Goal: Task Accomplishment & Management: Manage account settings

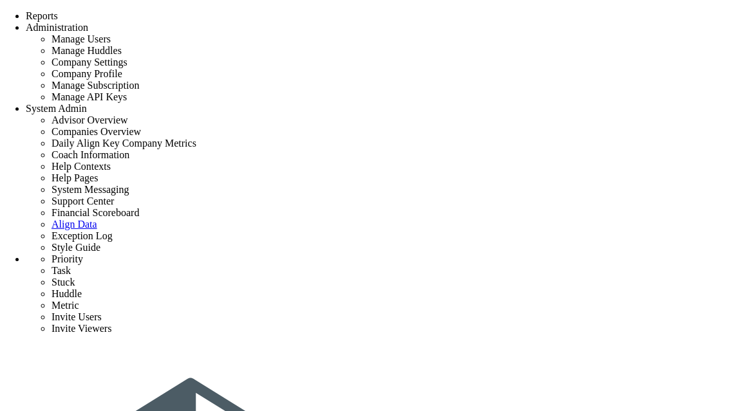
type input "Assign Project Team 24"
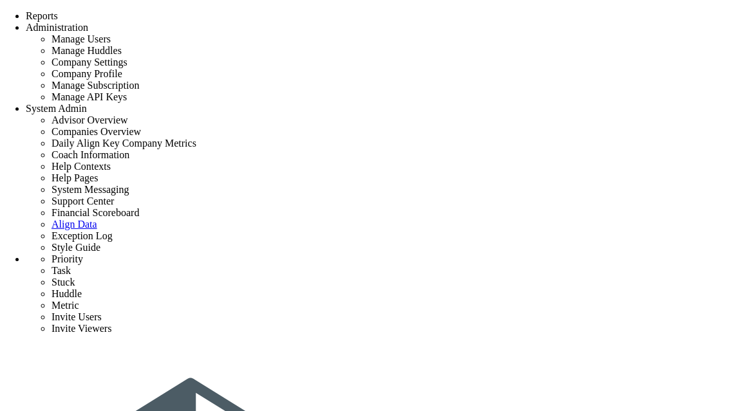
type input "9/26/2025"
type input "Brook Bissinger"
type input "Project Launch - Brook CMAR Test"
type input "[PERSON_NAME] Test"
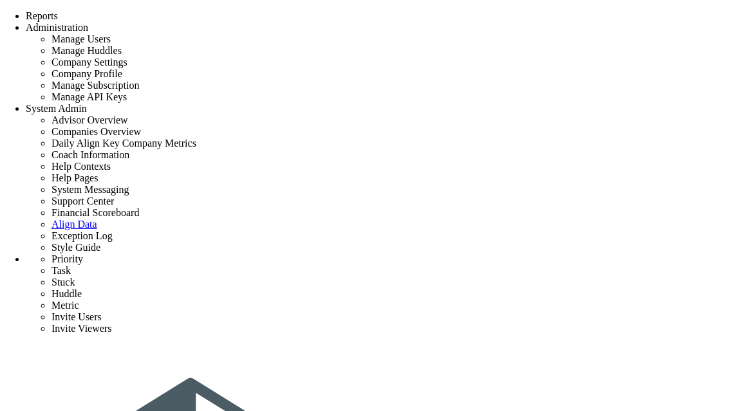
type input "Set Up Communication Tools & Shared Drive"
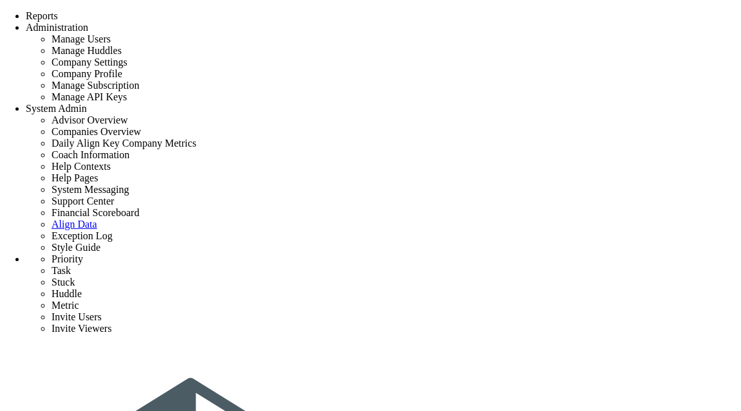
type input "9/28/2025"
type input "Brook Bissinger"
type input "Project Launch - Brook CMAR Test"
type input "[PERSON_NAME] Test"
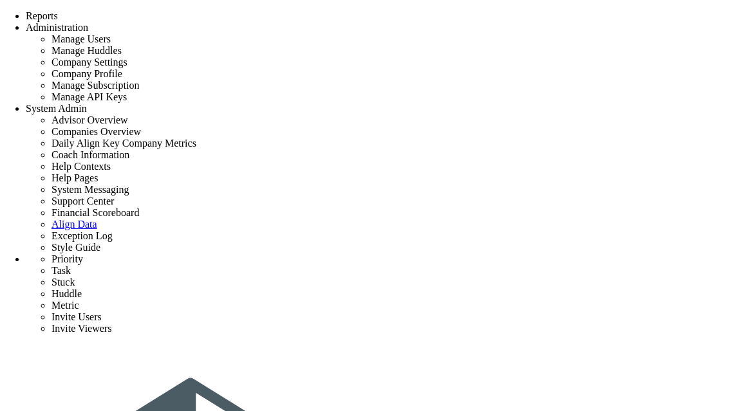
scroll to position [133, 0]
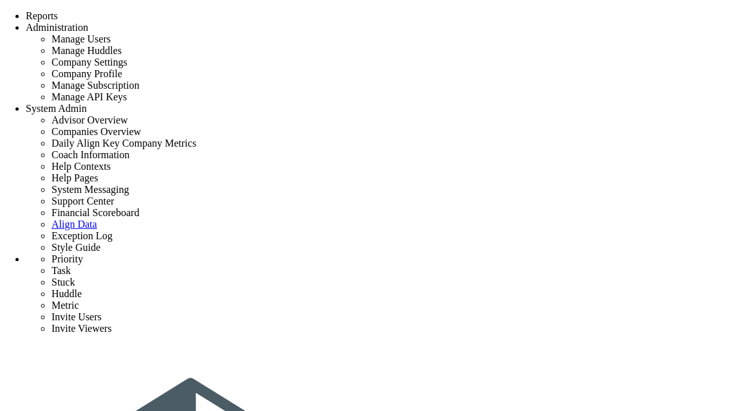
type input "Assign Project Team 24"
type input "9/26/2025"
type input "Brook Bissinger"
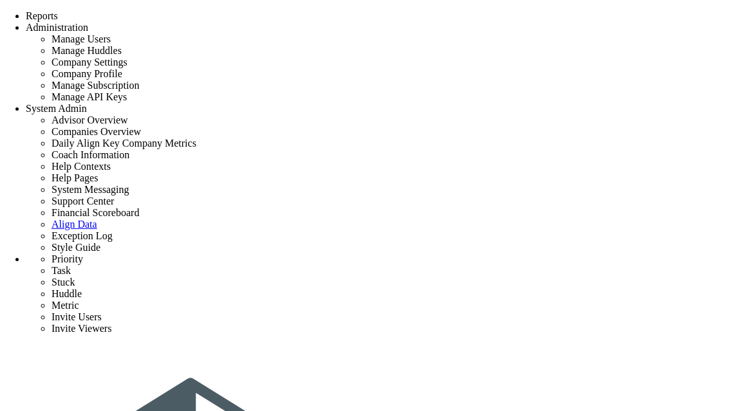
type input "Project Launch - Brook CMAR Test"
type input "[PERSON_NAME] Test"
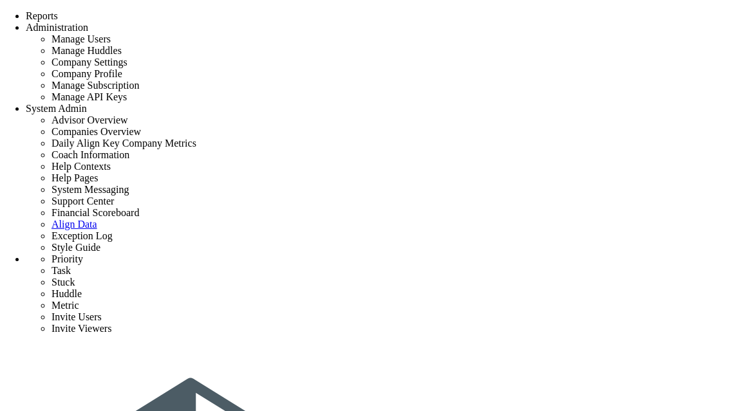
type input "Assign Project Team 24"
type input "9/26/2025"
type input "Brook Bissinger"
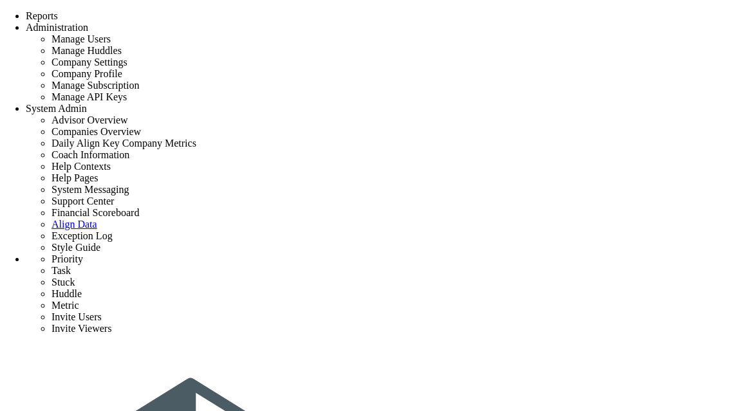
type input "Project Launch - Brook CMAR Test"
type input "[PERSON_NAME] Test"
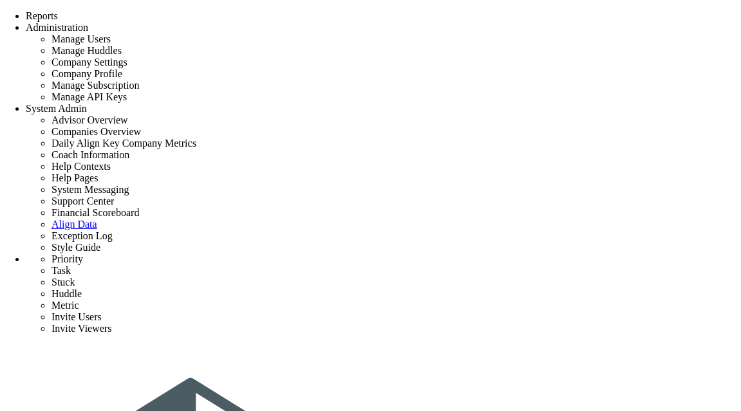
type input "Set Up Communication Tools & Shared Drive"
type input "9/28/2025"
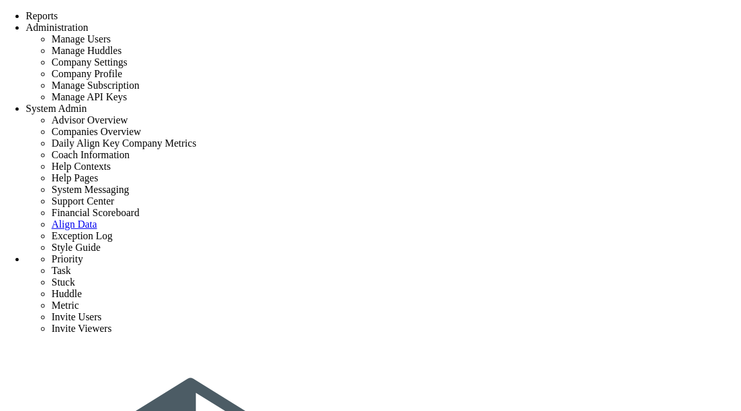
type input "Brook Bissinger"
type input "Project Launch - Brook CMAR Test"
type input "[PERSON_NAME] Test"
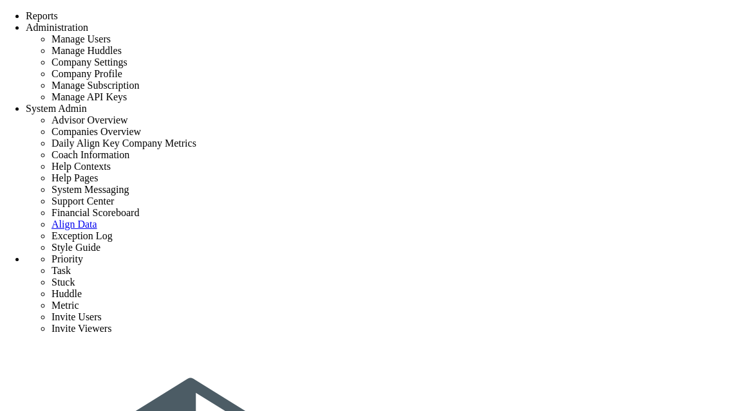
scroll to position [223, 0]
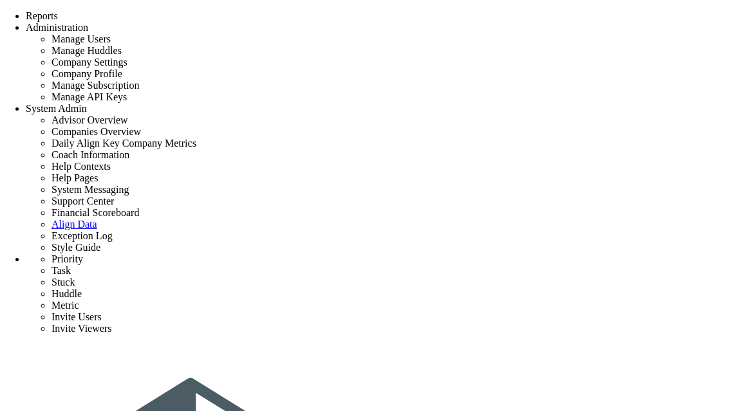
scroll to position [133, 0]
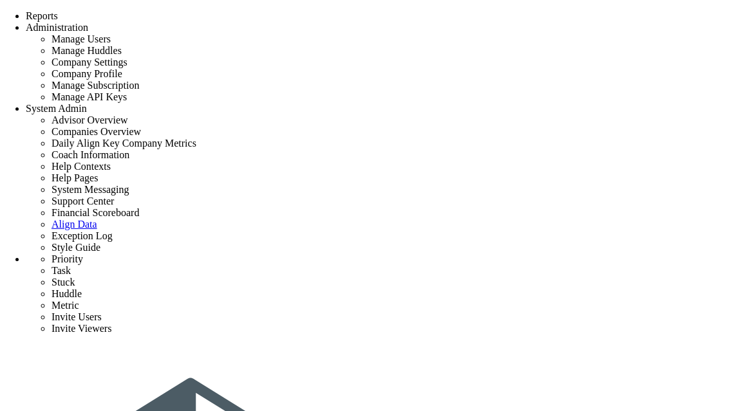
type input "Upload Program & Baseline Budget"
type input "10/13/2025"
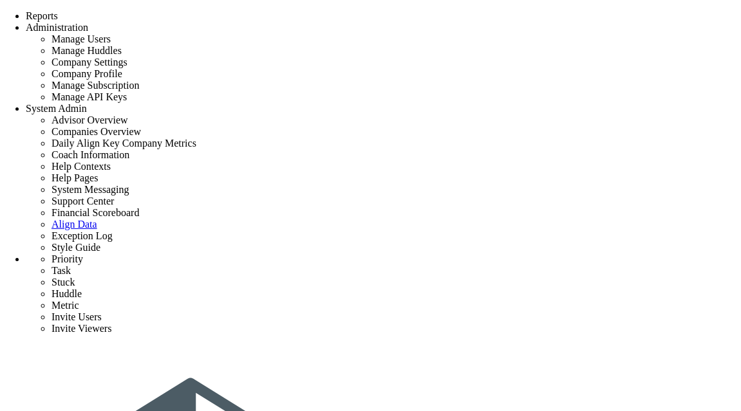
type input "chandrika A"
type input "Project Launch - Brook CMAR Test"
type input "[PERSON_NAME] Test"
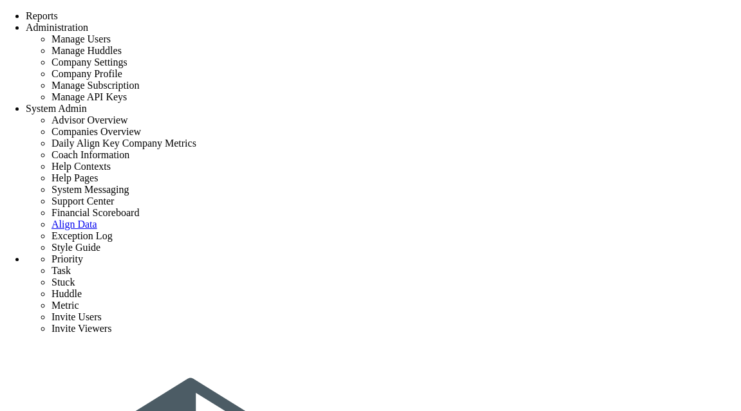
scroll to position [223, 0]
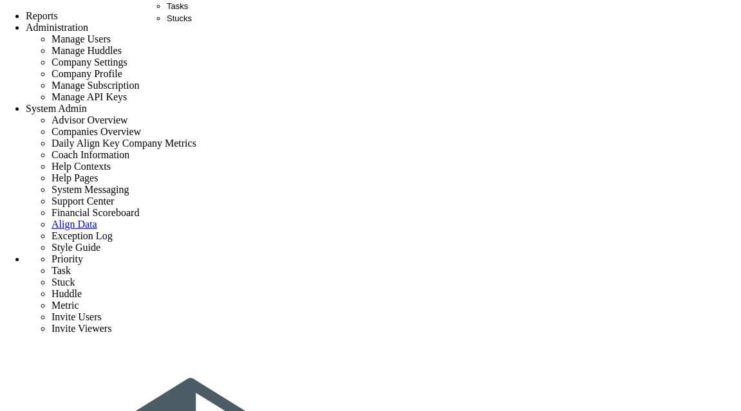
click at [180, 11] on span "Tasks" at bounding box center [177, 6] width 21 height 10
type input "Archive Project Documentation"
type input "[DATE]"
type input "[PERSON_NAME]"
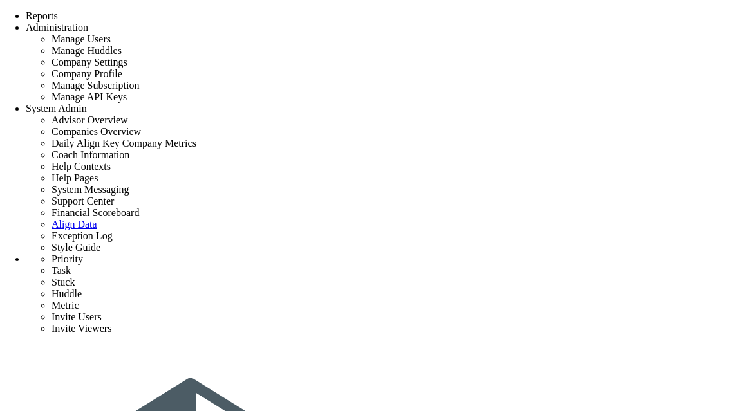
scroll to position [626, 0]
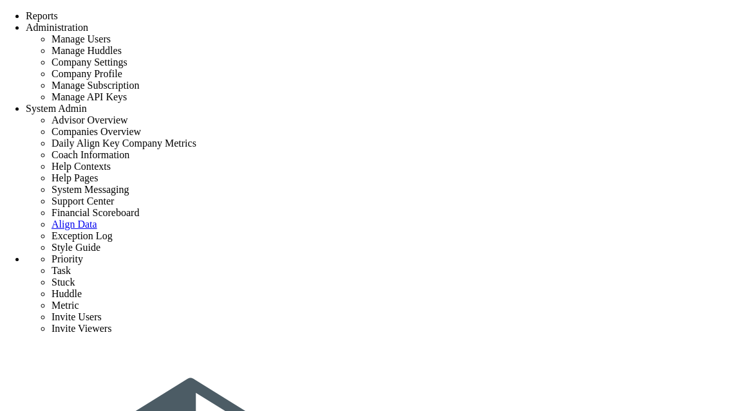
type input "Archive Project Documentation"
type input "[DATE]"
type input "[PERSON_NAME]"
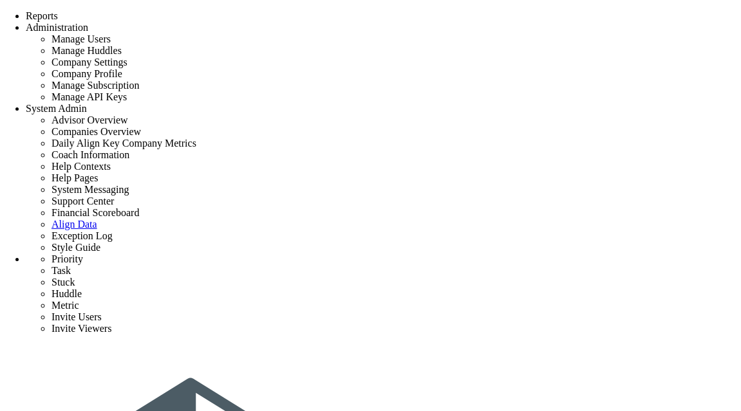
type input "Warranty Inspections and Follow-up"
type input "[DATE]"
type input "[PERSON_NAME]"
type input "Exp Project"
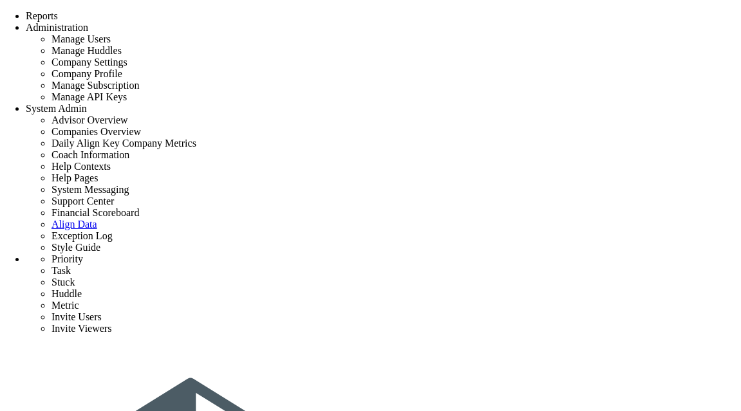
scroll to position [213, 0]
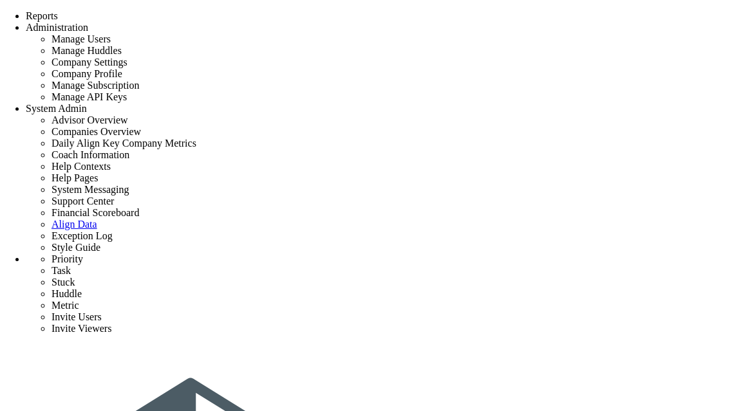
scroll to position [322, 0]
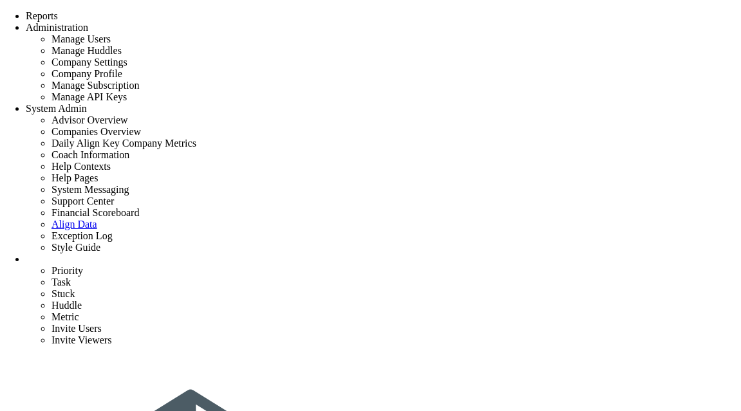
scroll to position [215, 0]
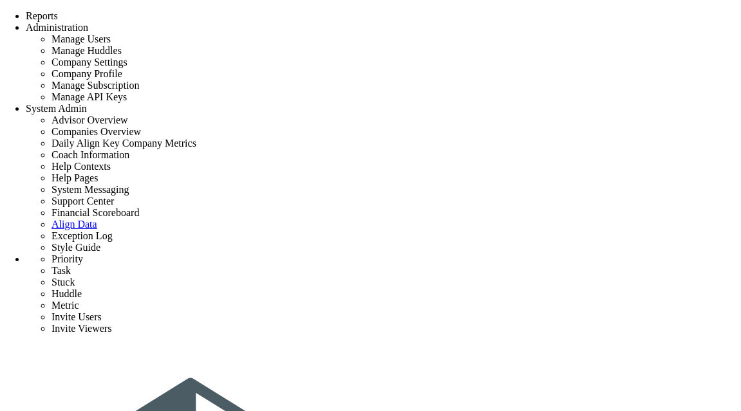
scroll to position [322, 0]
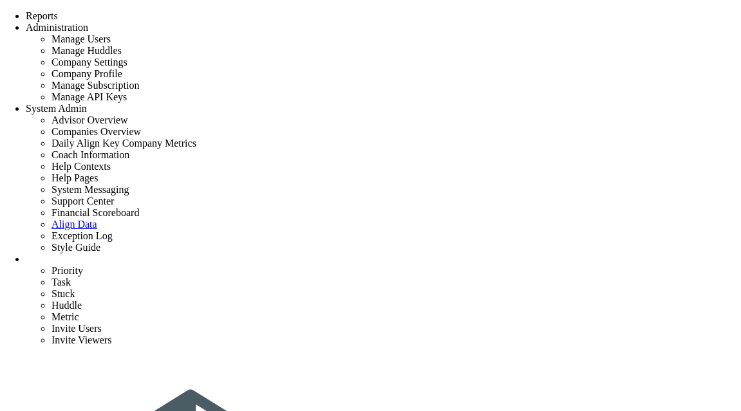
scroll to position [238, 0]
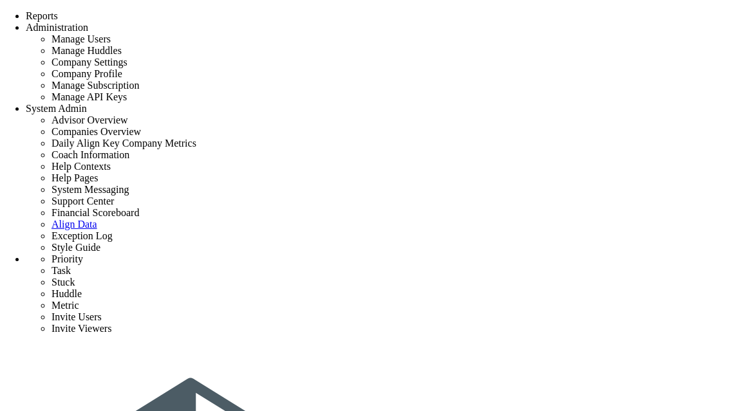
scroll to position [129, 0]
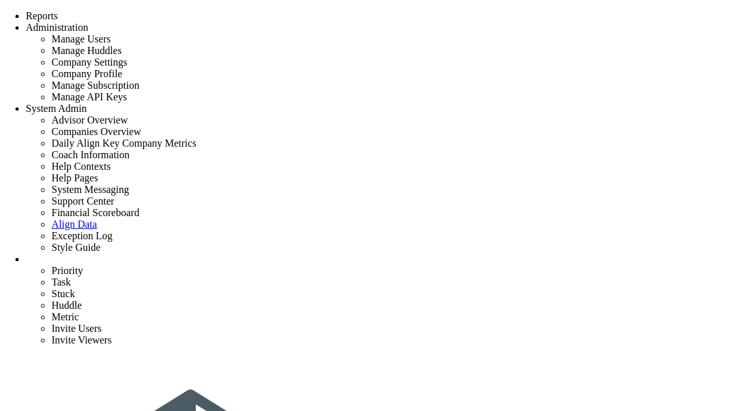
scroll to position [215, 0]
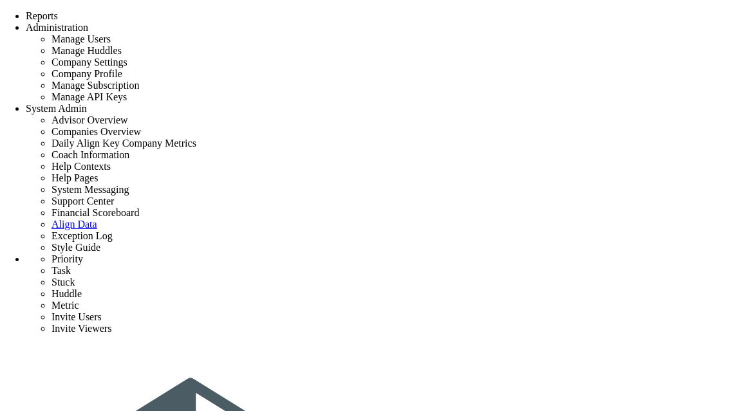
scroll to position [322, 0]
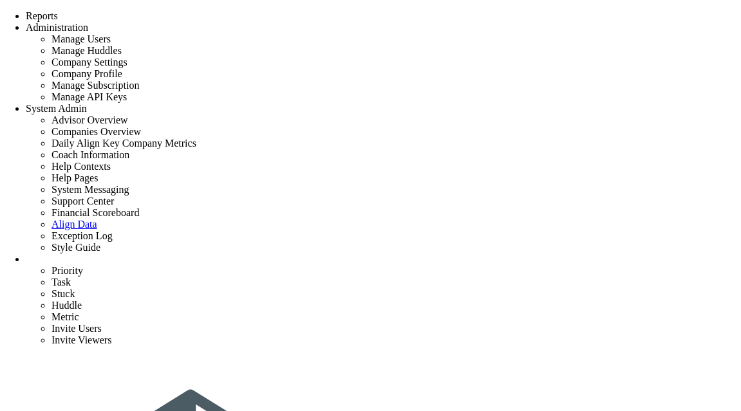
type input "Archive Project Documentation"
type input "[DATE]"
type input "[PERSON_NAME]"
type input "Exp Project"
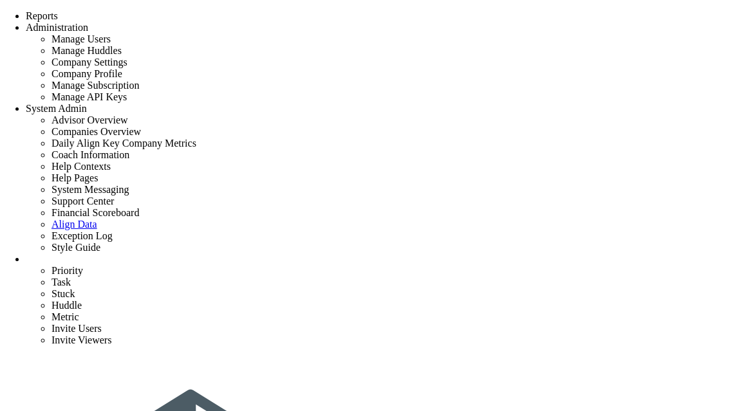
type input "Archive Project Documentation"
type input "[DATE]"
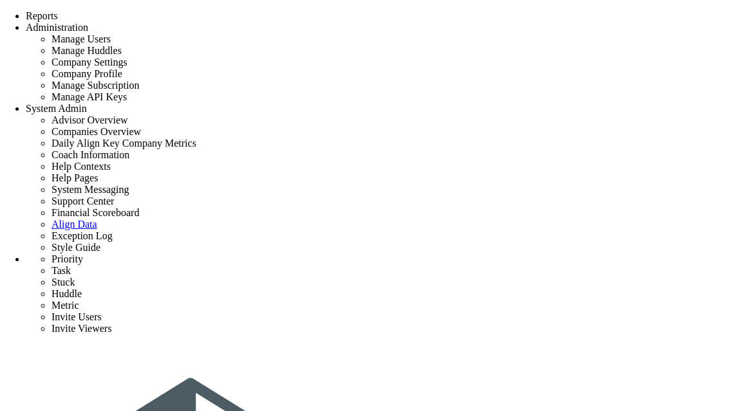
scroll to position [386, 0]
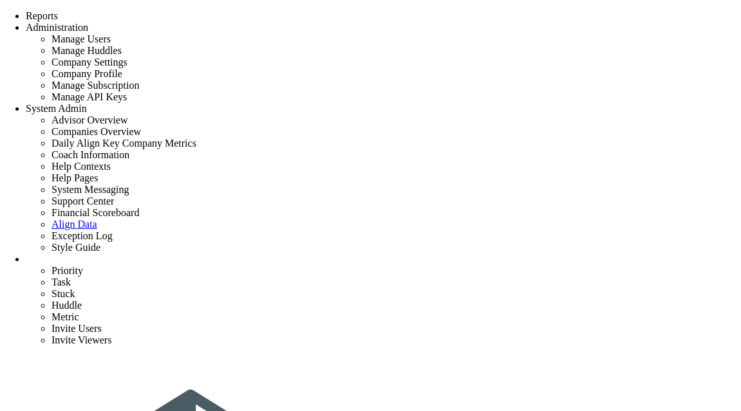
type input "Archive Project Documentation"
type input "[DATE]"
type input "[PERSON_NAME]"
type input "Exp Project"
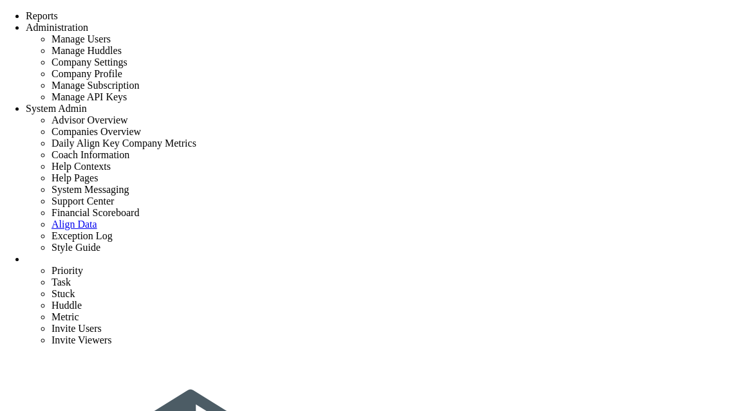
scroll to position [0, 0]
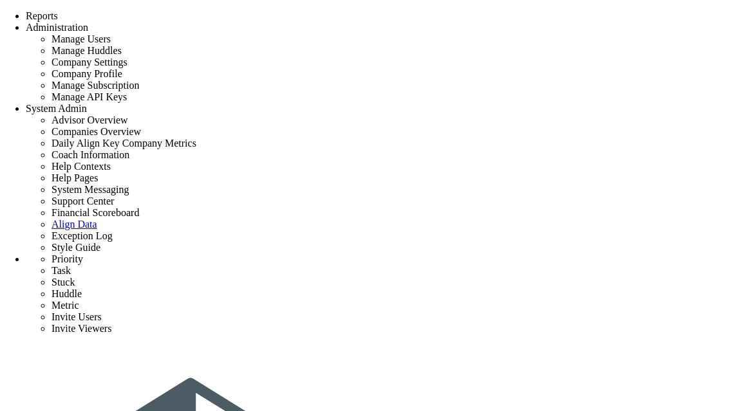
scroll to position [193, 0]
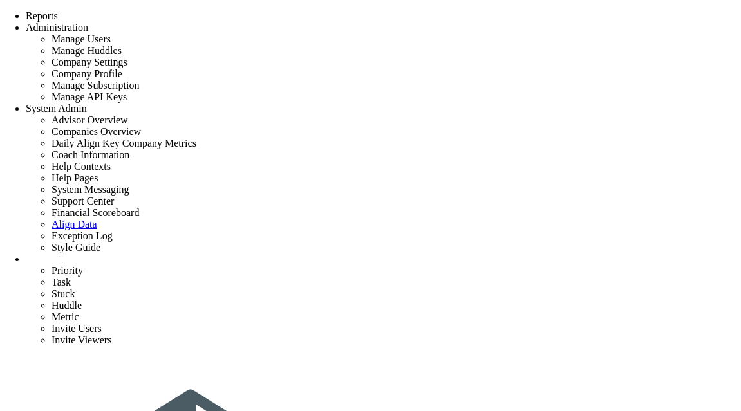
type input "Archive Project Documentation"
type input "5/7/2027"
type input "[PERSON_NAME]"
type input "Exp Project"
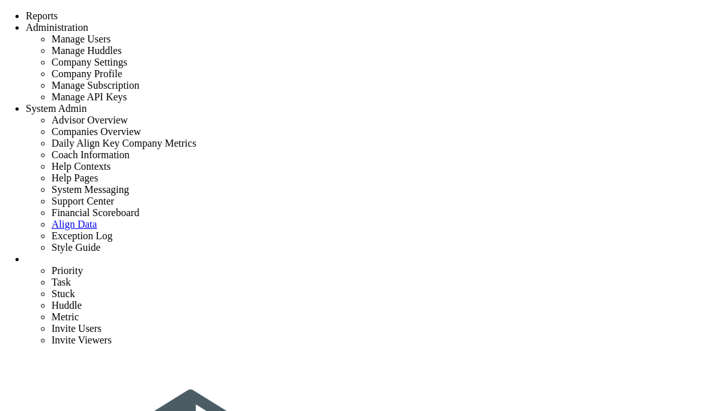
scroll to position [386, 0]
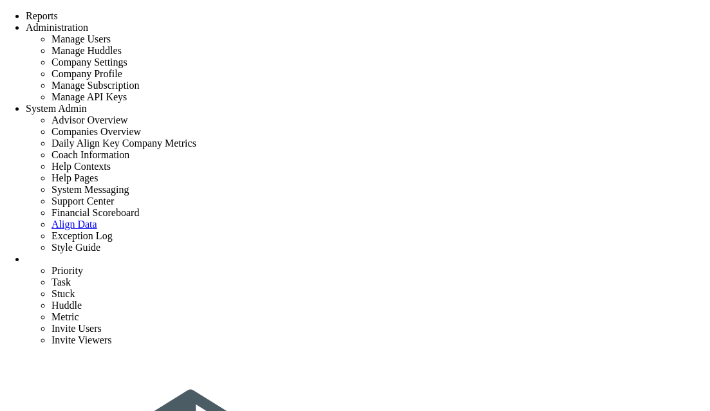
type input "Archive Project Documentation"
type input "[DATE]"
type input "[PERSON_NAME]"
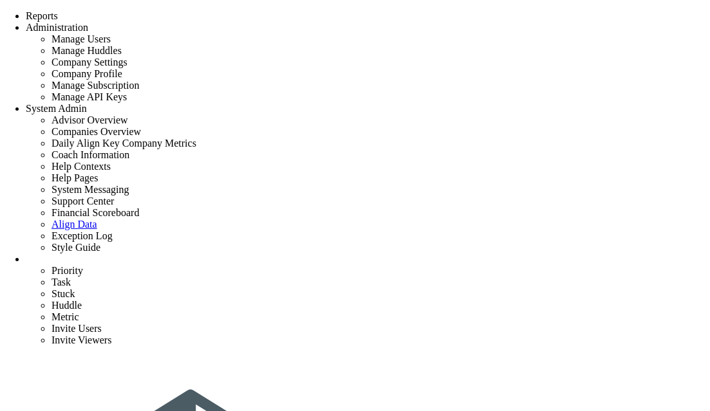
scroll to position [699, 0]
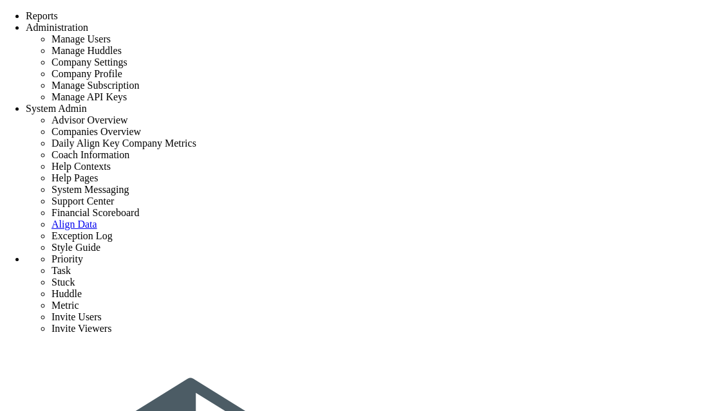
scroll to position [193, 0]
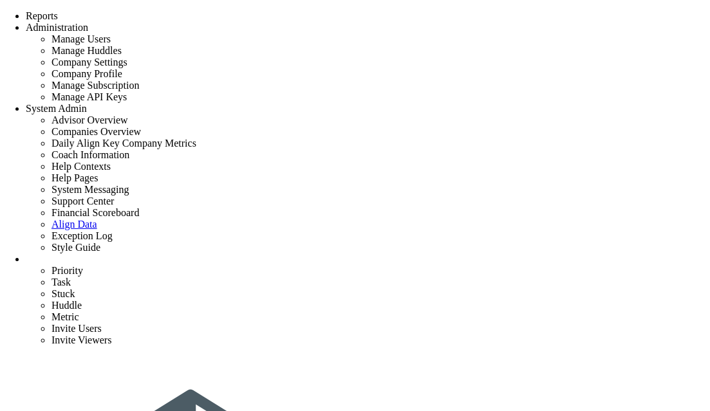
type input "Archive Project Documentation"
type input "[DATE]"
type input "[PERSON_NAME]"
type input "Exp Project"
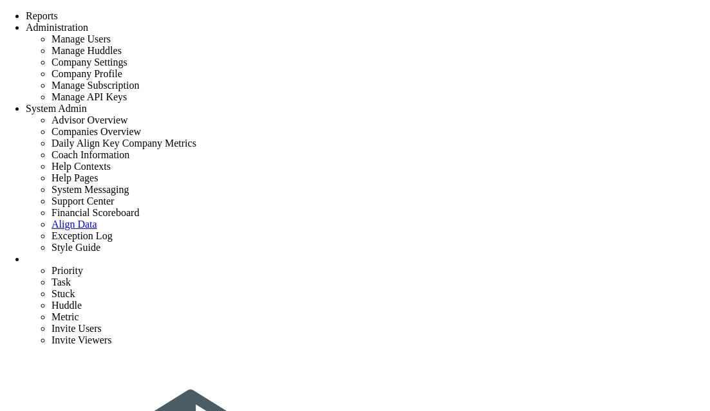
scroll to position [191, 0]
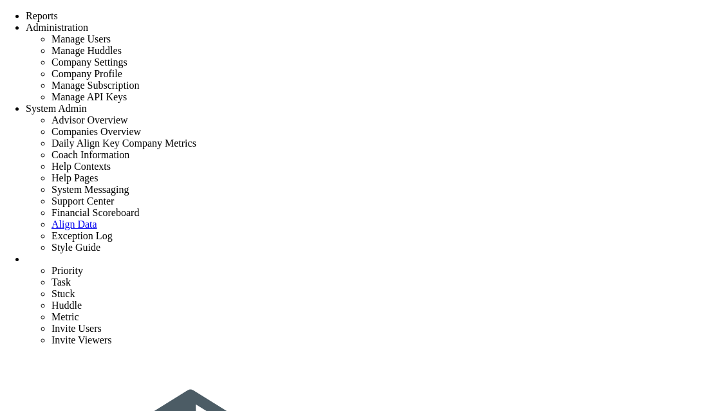
type input "Design Builder Performance Evaluation"
type input "5/7/2027"
type input "[PERSON_NAME]"
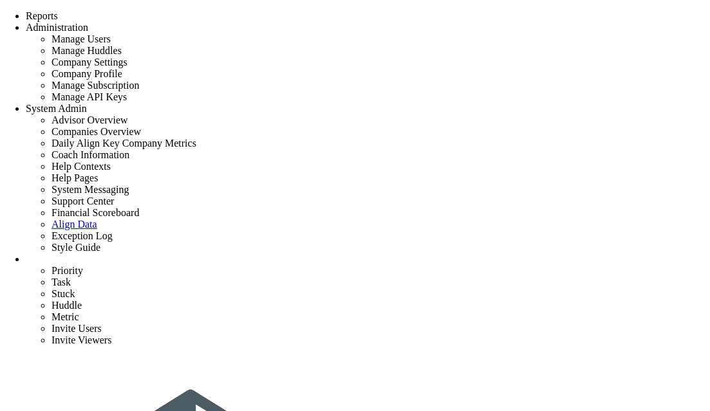
scroll to position [699, 0]
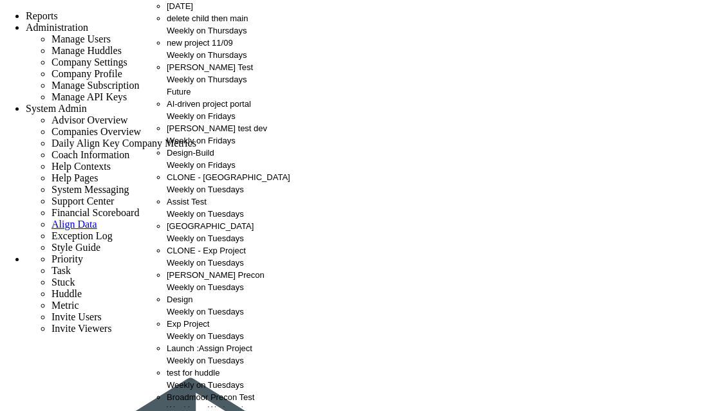
click at [218, 37] on div "Weekly on Thursdays" at bounding box center [236, 30] width 139 height 12
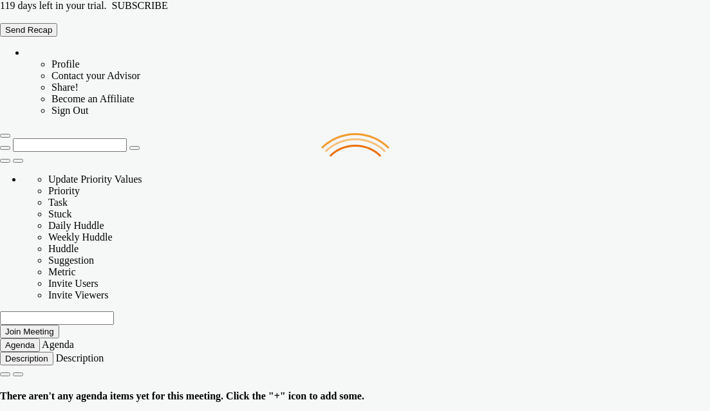
type input "[DATE]"
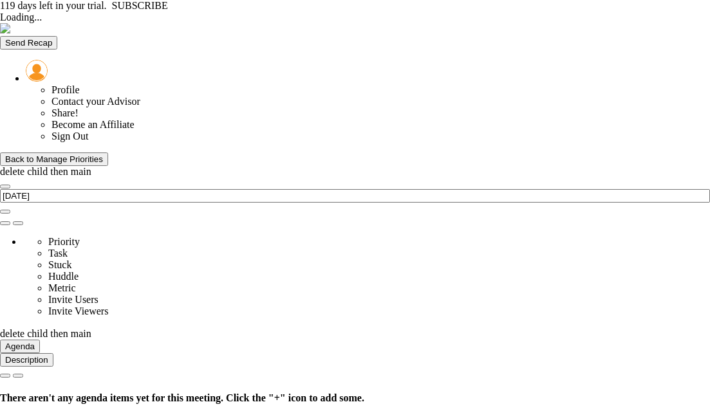
type input "[DATE]"
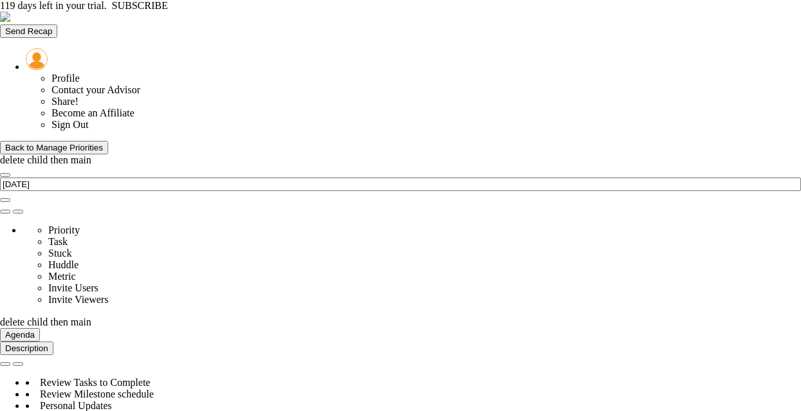
scroll to position [579, 0]
click at [66, 143] on div "Back to Manage Priorities" at bounding box center [54, 148] width 98 height 10
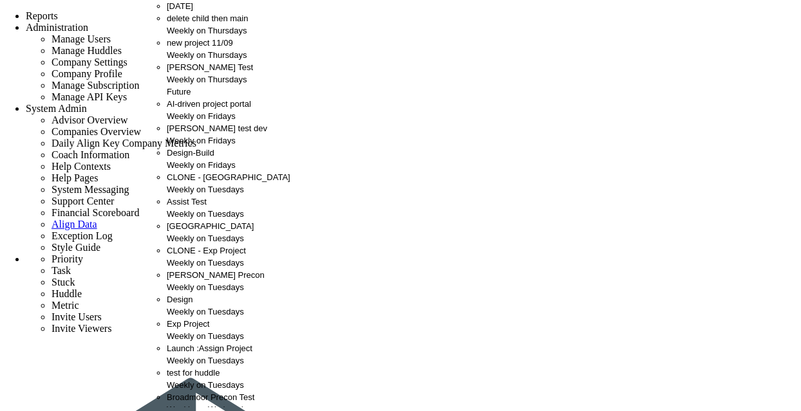
click at [191, 72] on span "[PERSON_NAME] Test" at bounding box center [210, 67] width 86 height 10
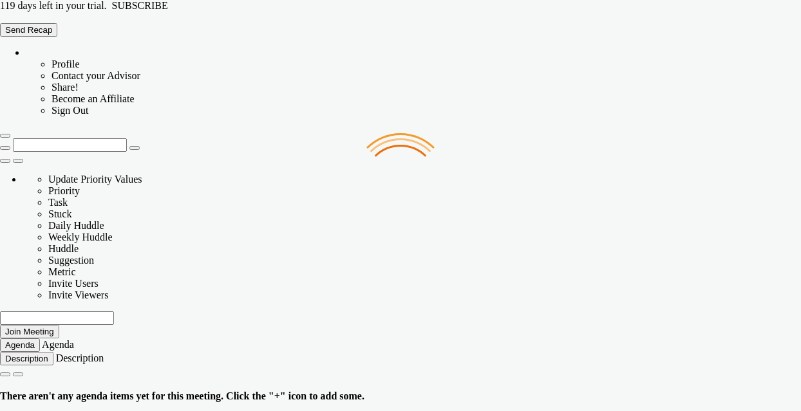
type input "[DATE]"
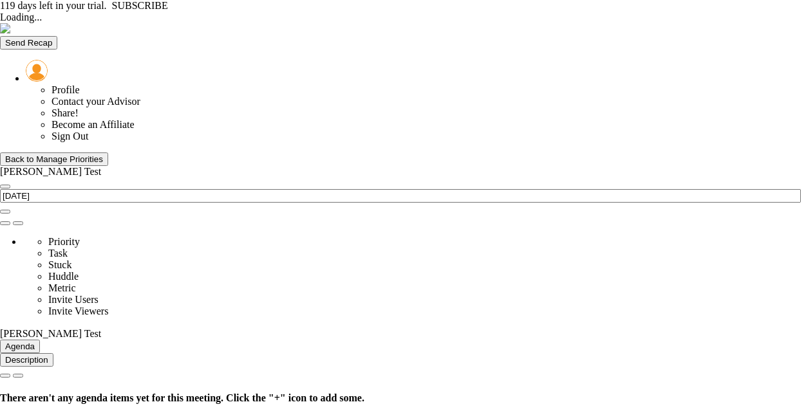
type input "[DATE]"
